Goal: Navigation & Orientation: Find specific page/section

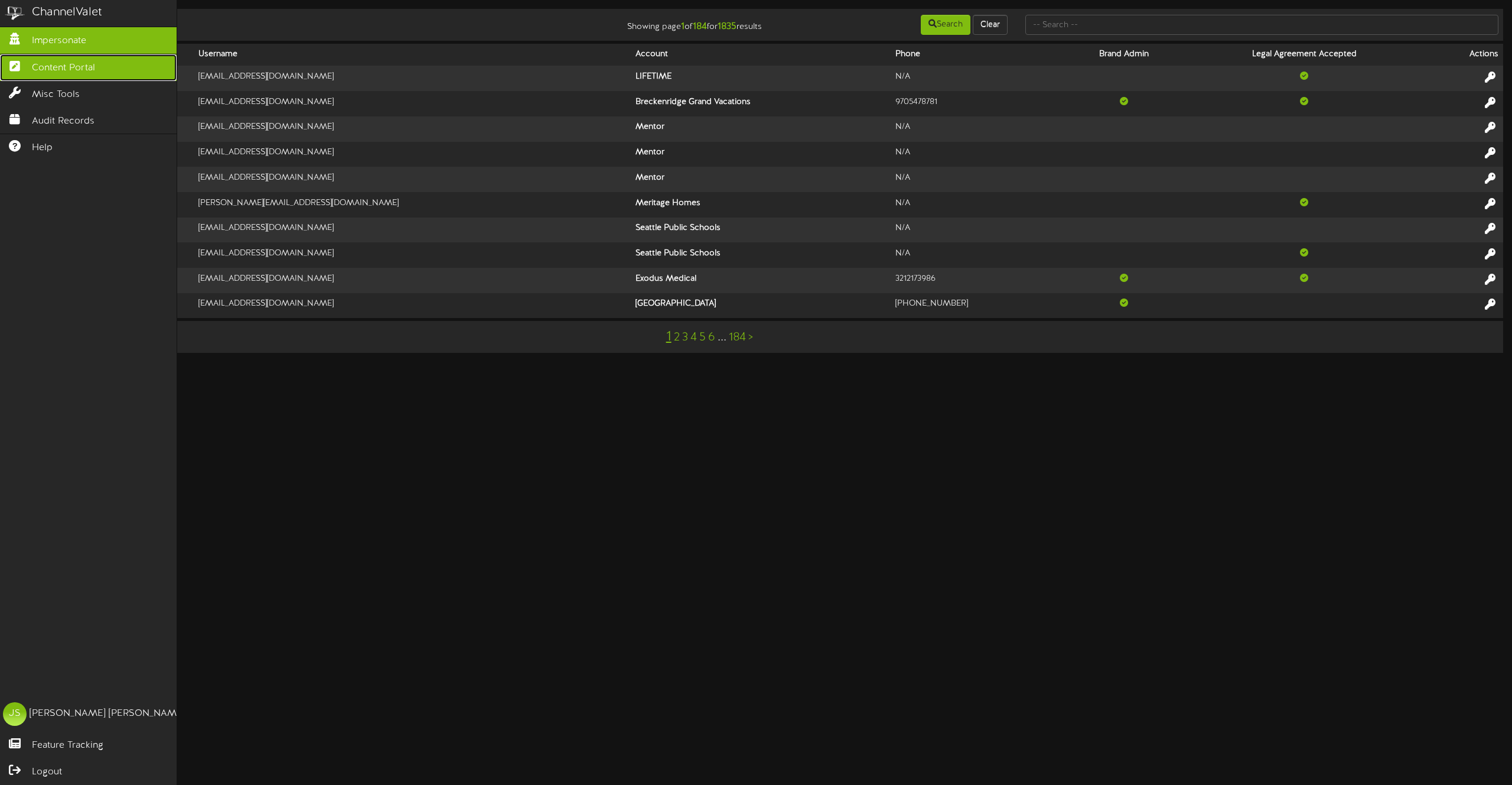
click at [43, 62] on span "Content Portal" at bounding box center [63, 68] width 63 height 14
